Goal: Task Accomplishment & Management: Manage account settings

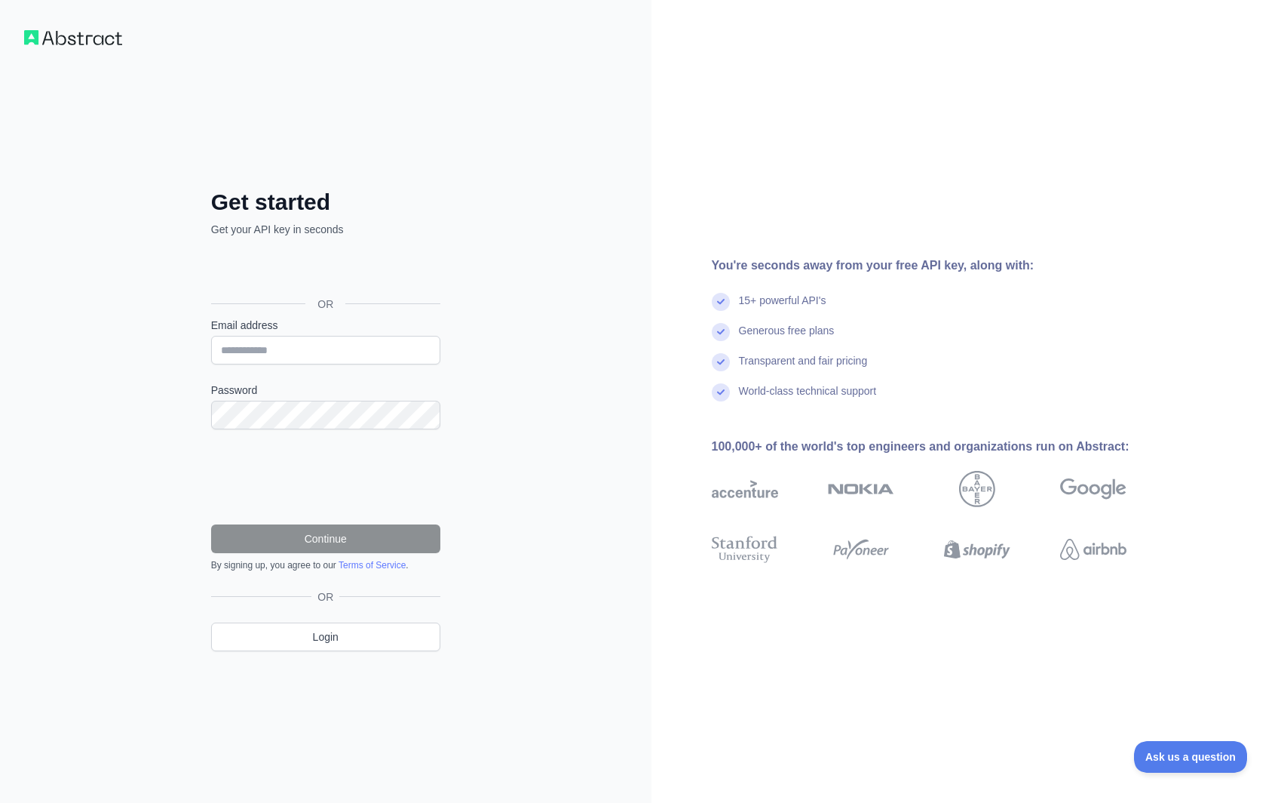
click at [78, 44] on img at bounding box center [73, 37] width 98 height 15
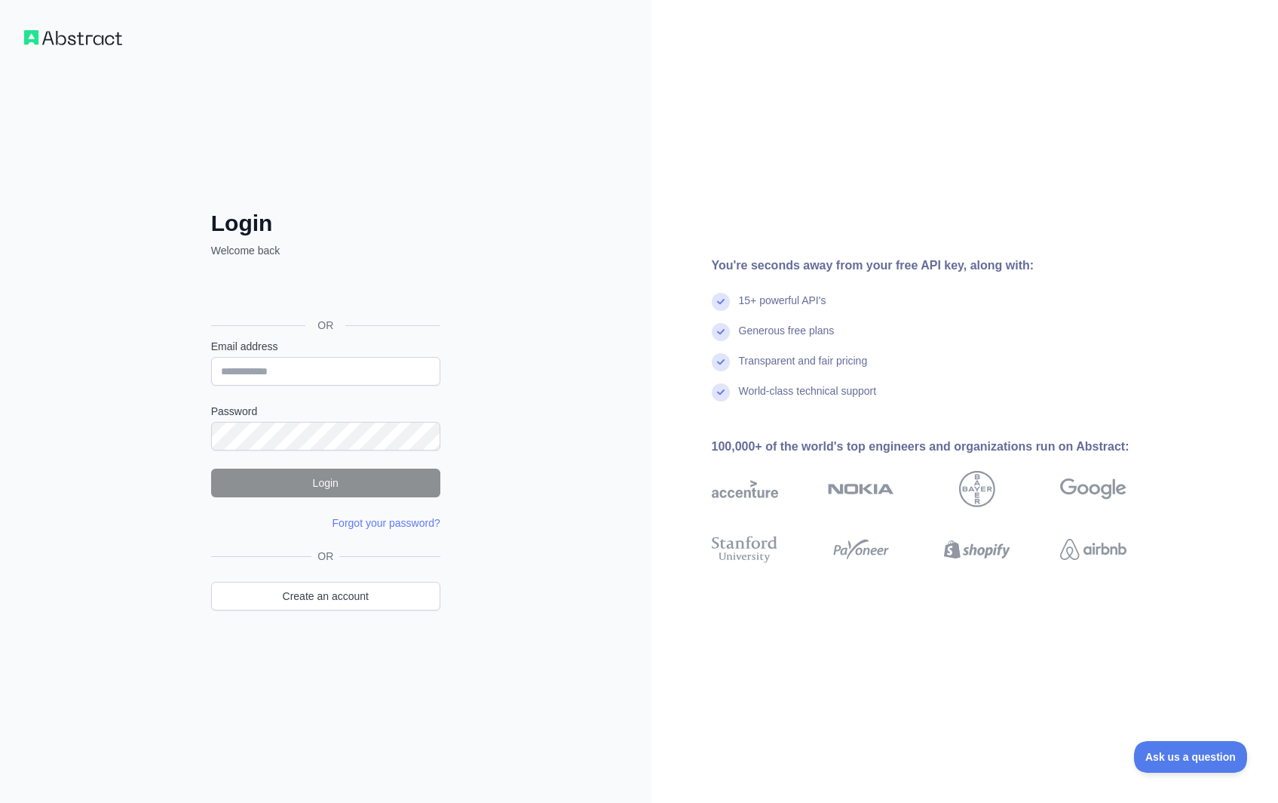
drag, startPoint x: 461, startPoint y: 335, endPoint x: 489, endPoint y: 346, distance: 30.1
click at [461, 335] on div "Login Welcome back OR Email address Password Login Forgot your password? Please…" at bounding box center [326, 431] width 290 height 443
click at [551, 464] on div "Login Welcome back OR Email address Password Login Forgot your password? Please…" at bounding box center [326, 401] width 652 height 803
click at [290, 376] on input "Email address" at bounding box center [325, 371] width 229 height 29
click at [557, 328] on div "Login Welcome back OR Email address Password Login Forgot your password? Please…" at bounding box center [326, 401] width 652 height 803
